Goal: Task Accomplishment & Management: Complete application form

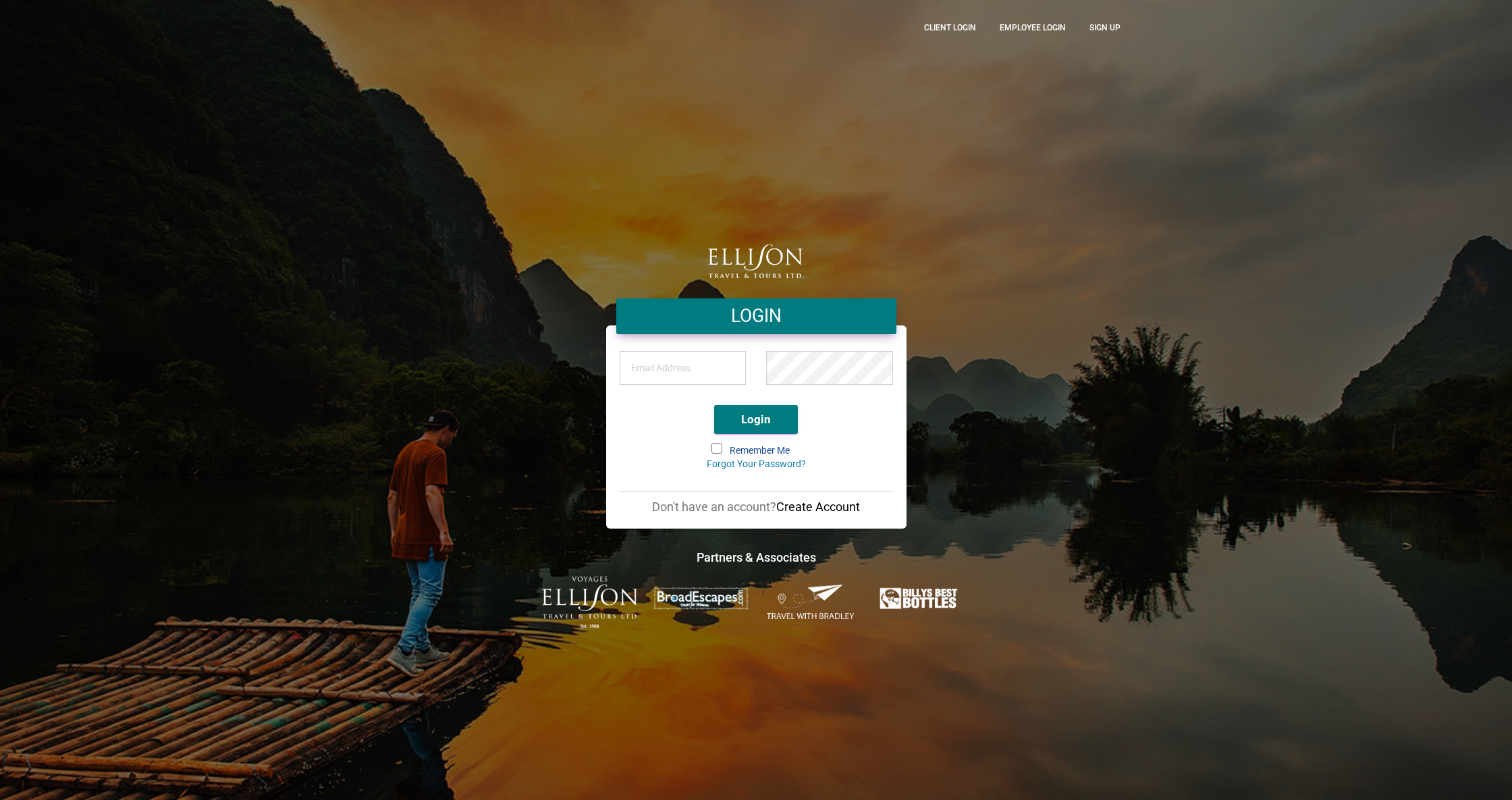
type input "[PERSON_NAME][EMAIL_ADDRESS][DOMAIN_NAME]"
click at [670, 368] on div "[PERSON_NAME][EMAIL_ADDRESS][DOMAIN_NAME]" at bounding box center [756, 372] width 294 height 48
click at [711, 445] on span at bounding box center [717, 448] width 11 height 11
click at [713, 445] on input "Remember Me" at bounding box center [713, 445] width 0 height 0
click at [731, 428] on button "Login" at bounding box center [756, 420] width 84 height 29
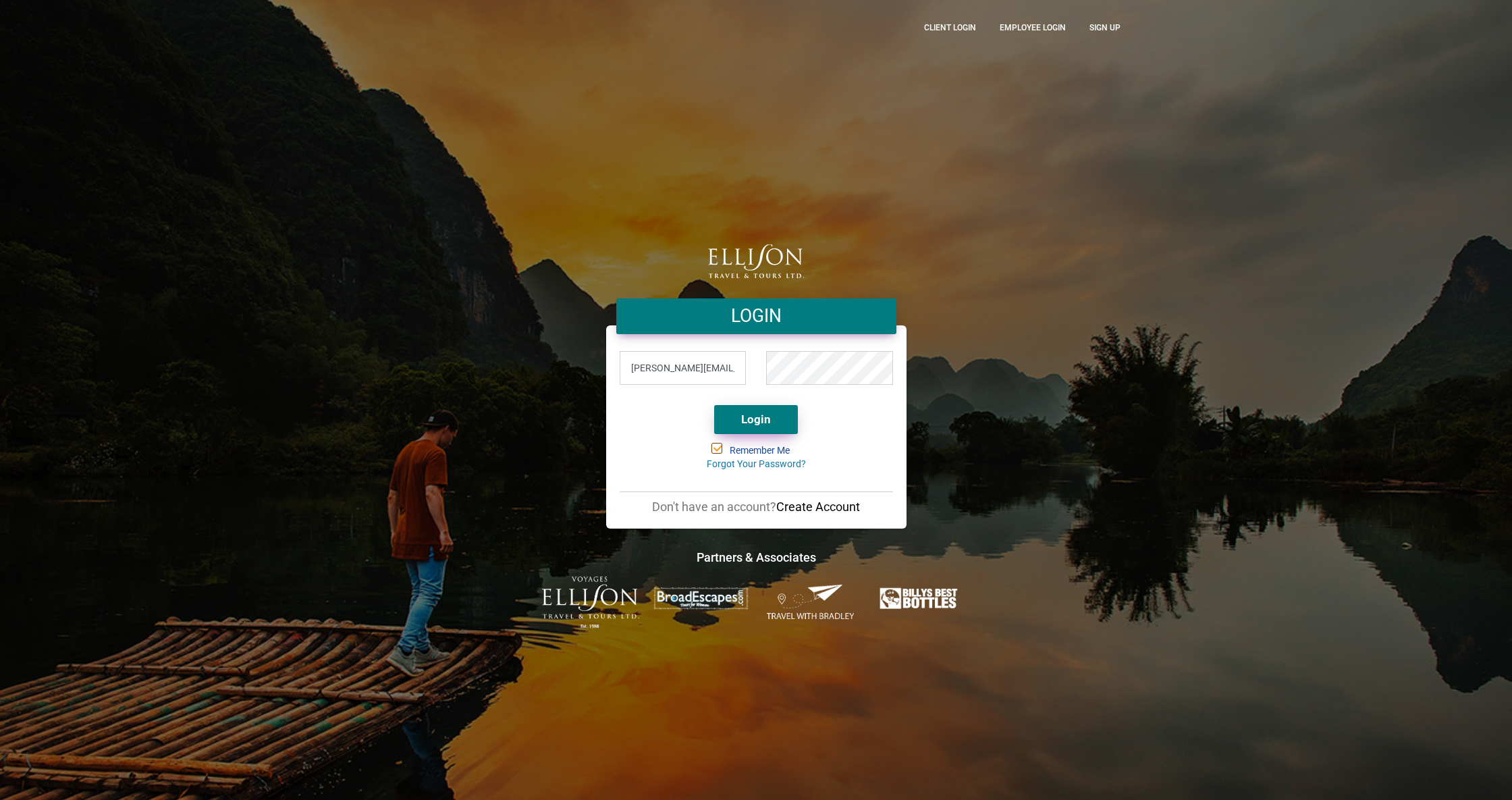
click at [748, 417] on button "Login" at bounding box center [756, 420] width 84 height 29
